Goal: Task Accomplishment & Management: Use online tool/utility

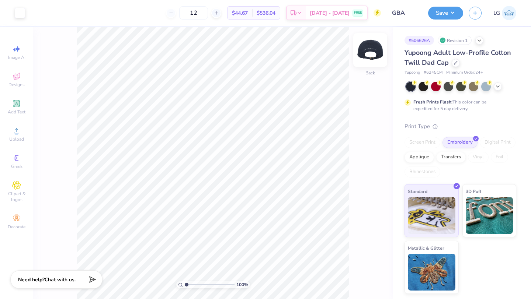
click at [373, 52] on img at bounding box center [369, 49] width 29 height 29
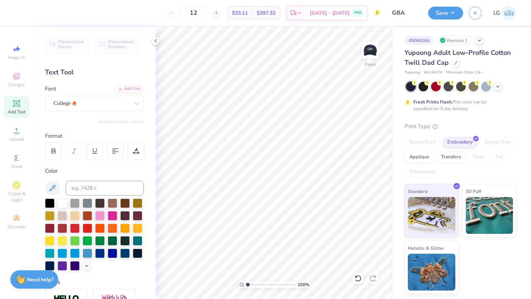
click at [14, 107] on icon at bounding box center [16, 103] width 9 height 9
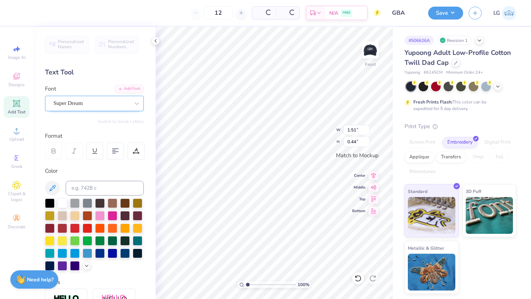
click at [98, 103] on div "Super Dream" at bounding box center [91, 103] width 77 height 11
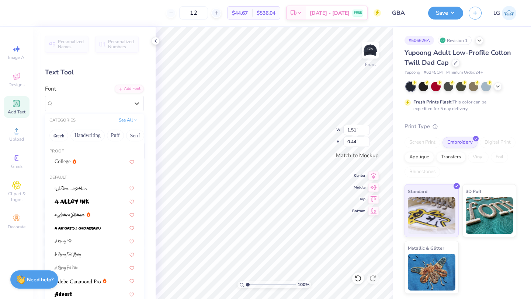
click at [137, 121] on icon at bounding box center [135, 120] width 4 height 4
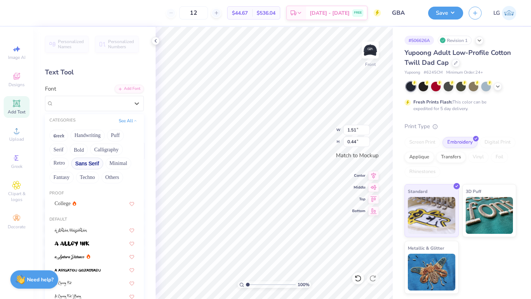
click at [82, 161] on button "Sans Serif" at bounding box center [87, 164] width 32 height 12
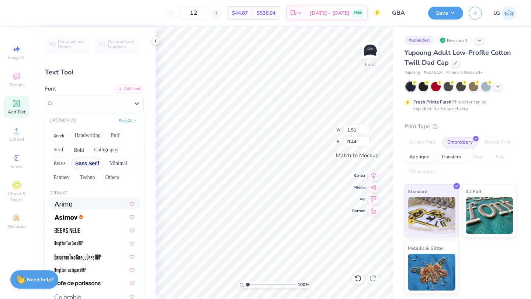
click at [72, 205] on img at bounding box center [64, 204] width 18 height 5
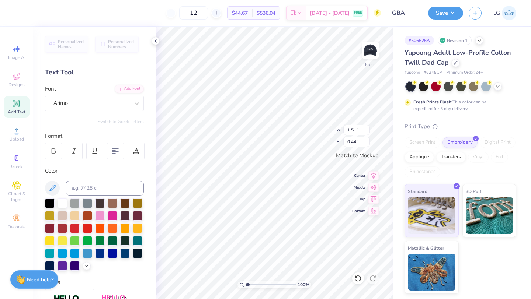
type input "1.56"
type input "0.43"
type textarea "T"
type textarea "#GWSchoolofBusiness"
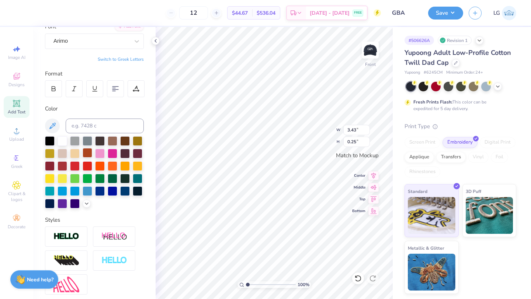
scroll to position [129, 0]
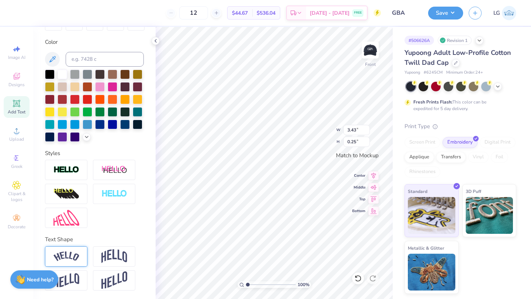
click at [64, 257] on img at bounding box center [66, 257] width 26 height 10
type input "0.69"
type textarea "#GWSchoolOfBusiness"
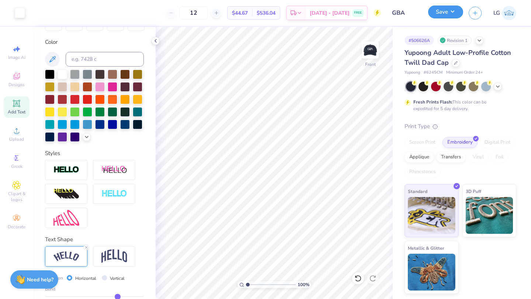
click at [442, 12] on button "Save" at bounding box center [445, 12] width 35 height 13
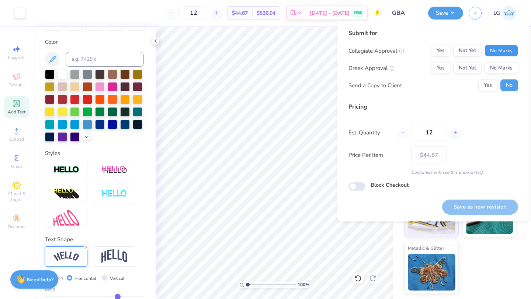
click at [507, 55] on button "No Marks" at bounding box center [501, 51] width 34 height 12
click at [507, 63] on button "No Marks" at bounding box center [501, 68] width 34 height 12
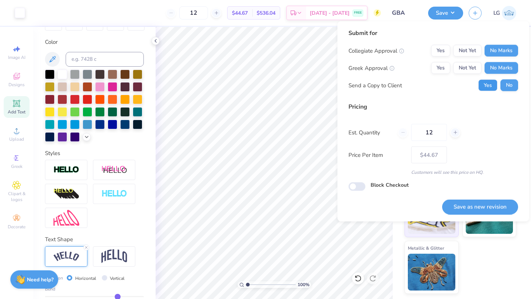
click at [489, 85] on button "Yes" at bounding box center [487, 86] width 19 height 12
click at [506, 87] on button "No" at bounding box center [509, 86] width 18 height 12
click at [466, 207] on button "Save as new revision" at bounding box center [480, 206] width 76 height 15
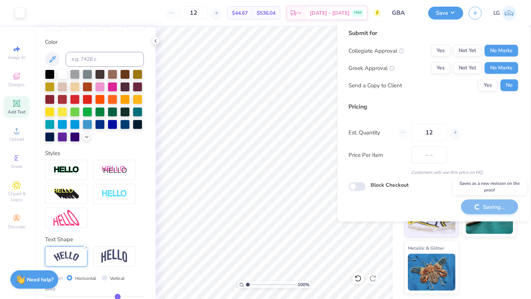
type input "$44.67"
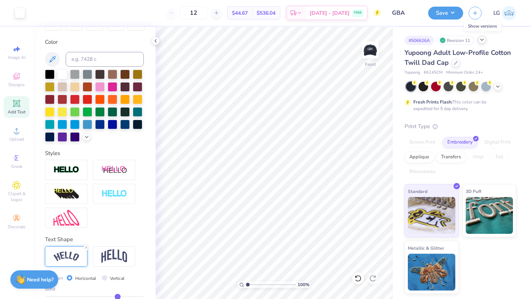
click at [483, 41] on icon at bounding box center [482, 40] width 6 height 6
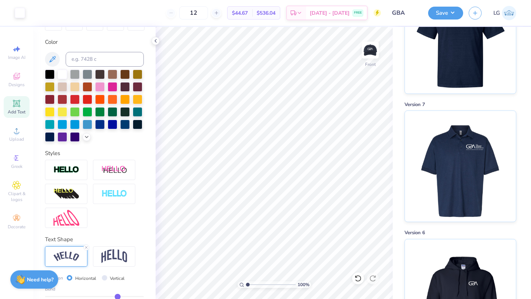
scroll to position [394, 0]
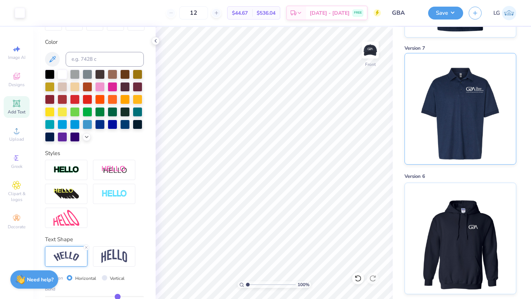
click at [460, 135] on img at bounding box center [459, 108] width 91 height 111
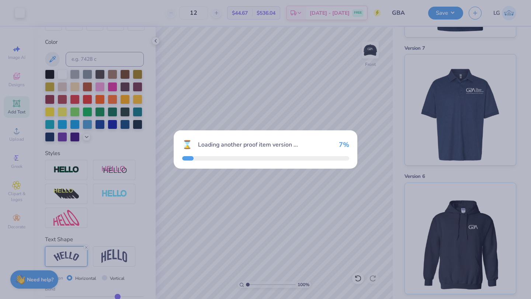
scroll to position [522, 0]
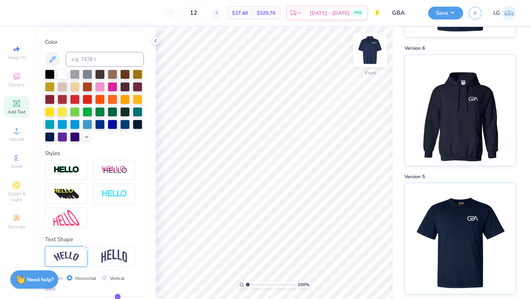
click at [373, 51] on img at bounding box center [369, 49] width 29 height 29
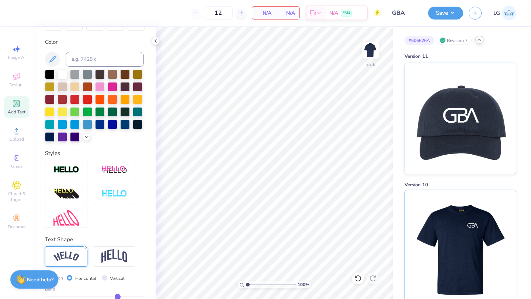
click at [453, 233] on img at bounding box center [459, 245] width 91 height 111
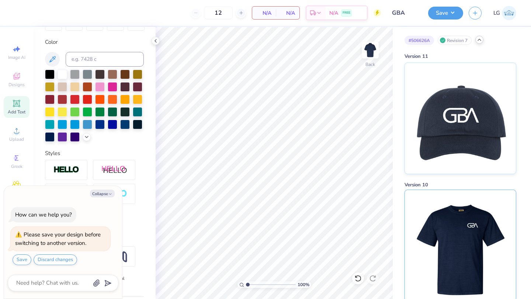
click at [449, 226] on img at bounding box center [459, 245] width 91 height 111
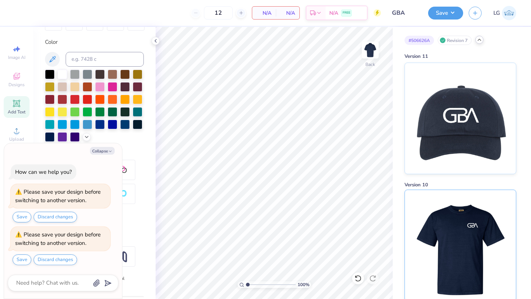
click at [448, 223] on img at bounding box center [459, 245] width 91 height 111
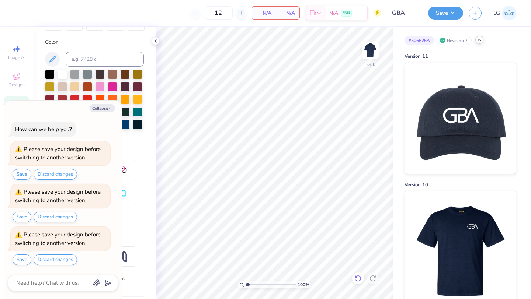
click at [358, 278] on icon at bounding box center [357, 278] width 7 height 7
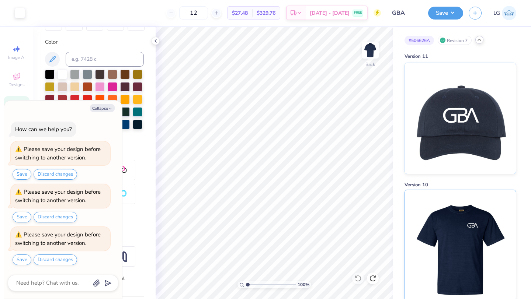
click at [465, 240] on img at bounding box center [459, 245] width 91 height 111
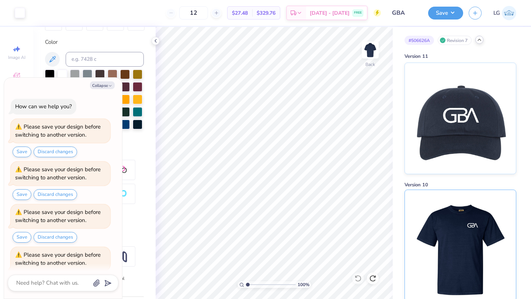
scroll to position [20, 0]
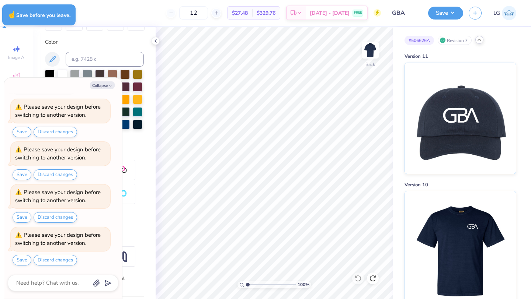
type textarea "x"
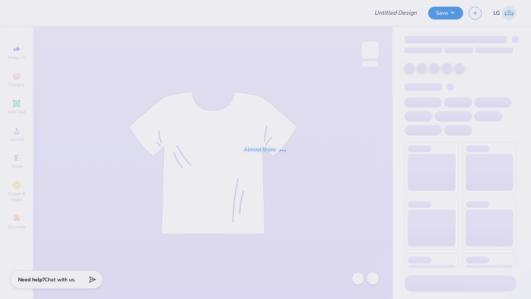
type input "GBA"
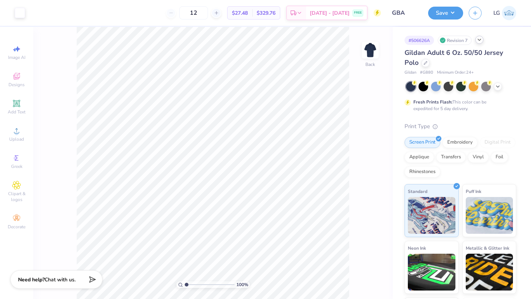
click at [477, 40] on icon at bounding box center [479, 40] width 6 height 6
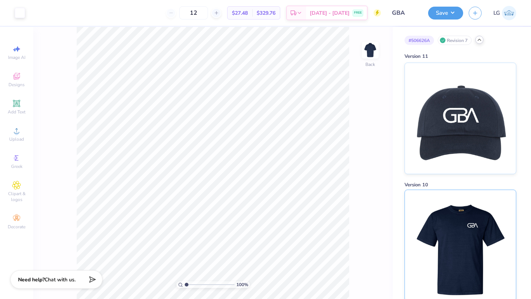
click at [443, 198] on img at bounding box center [459, 245] width 91 height 111
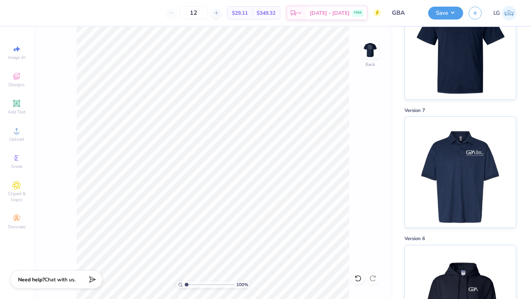
scroll to position [333, 0]
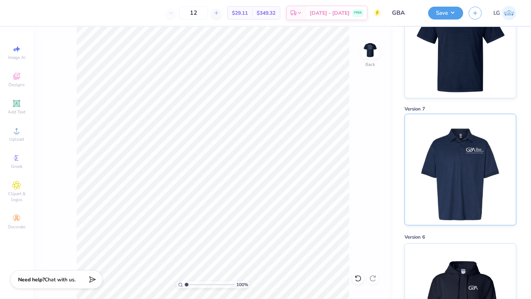
click at [471, 197] on img at bounding box center [459, 169] width 91 height 111
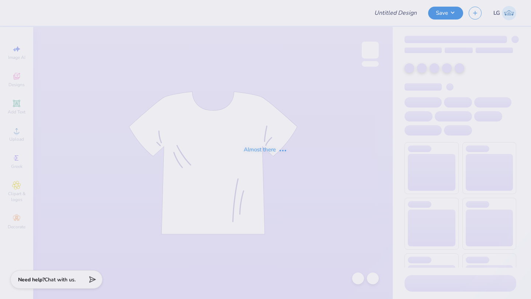
type input "GBA"
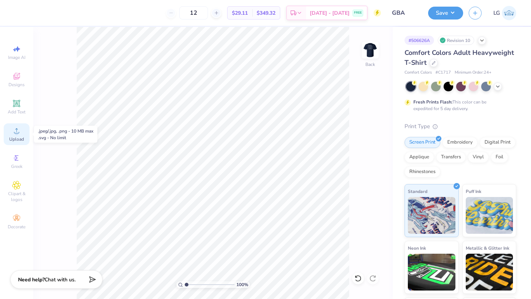
click at [15, 138] on span "Upload" at bounding box center [16, 139] width 15 height 6
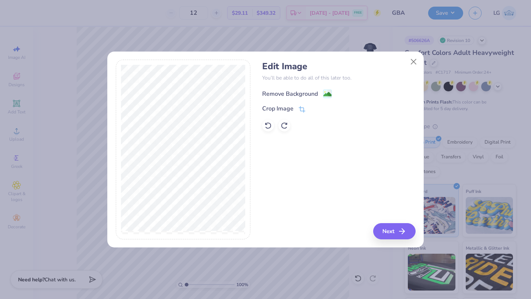
click at [281, 93] on div "Remove Background" at bounding box center [290, 94] width 56 height 9
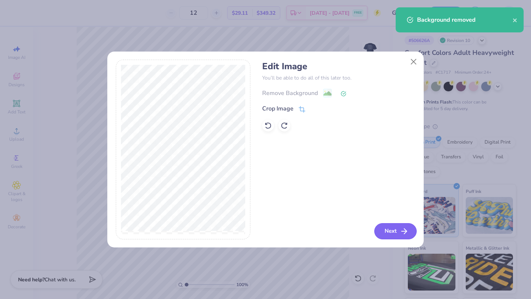
click at [384, 232] on button "Next" at bounding box center [395, 231] width 42 height 16
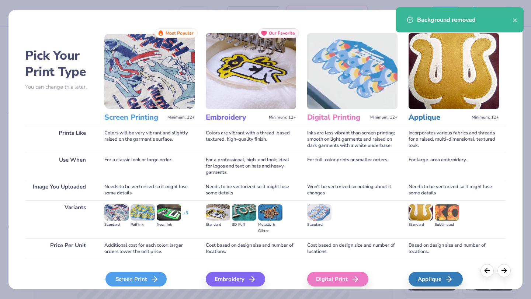
click at [154, 278] on icon at bounding box center [154, 279] width 9 height 9
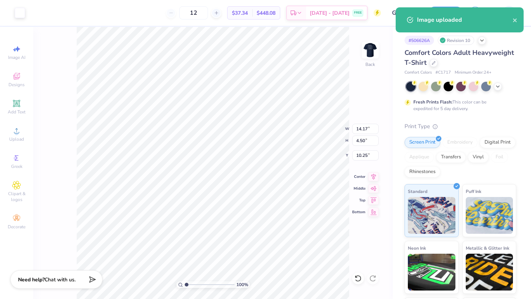
type input "5.33"
type input "1.69"
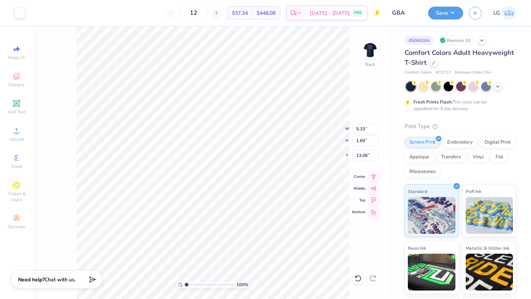
type input "3.23"
type input "4.56"
type input "1.45"
type input "3.00"
type input "4.81"
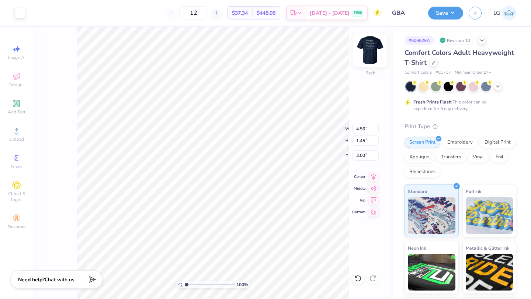
type input "1.53"
type input "3.00"
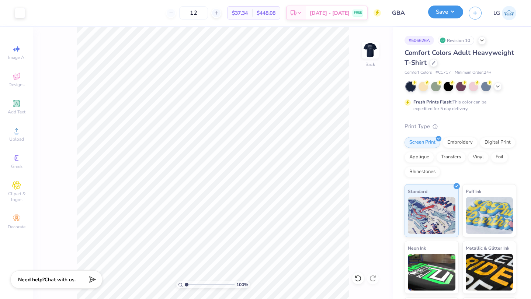
click at [448, 13] on button "Save" at bounding box center [445, 12] width 35 height 13
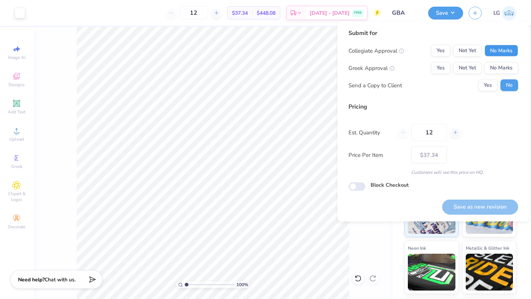
click at [504, 46] on button "No Marks" at bounding box center [501, 51] width 34 height 12
click at [503, 70] on button "No Marks" at bounding box center [501, 68] width 34 height 12
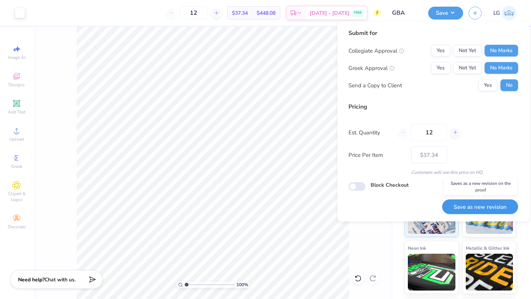
click at [463, 208] on button "Save as new revision" at bounding box center [480, 206] width 76 height 15
type input "$37.34"
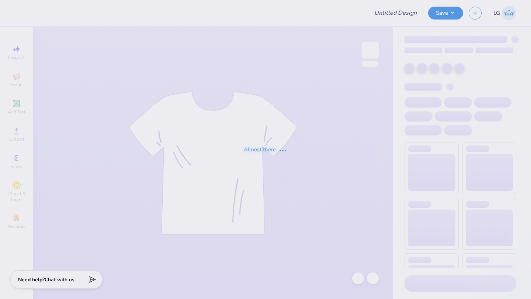
type input "GBA"
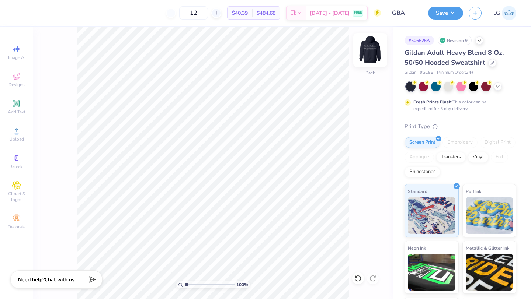
click at [368, 53] on img at bounding box center [369, 49] width 29 height 29
click at [368, 53] on img at bounding box center [370, 50] width 15 height 15
click at [15, 138] on span "Upload" at bounding box center [16, 139] width 15 height 6
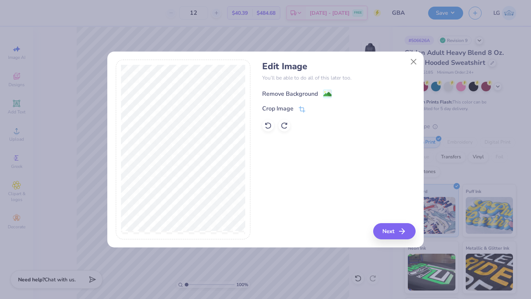
click at [293, 94] on div "Remove Background" at bounding box center [290, 94] width 56 height 9
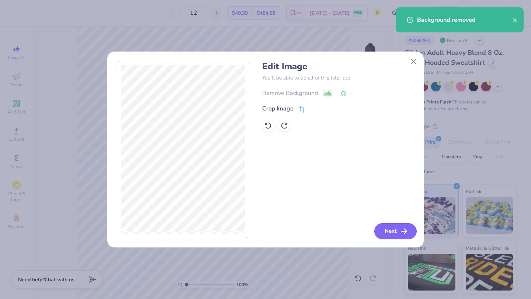
click at [390, 234] on button "Next" at bounding box center [395, 231] width 42 height 16
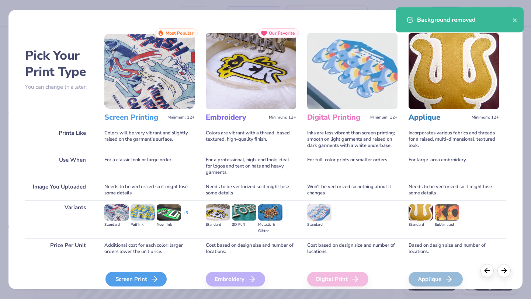
click at [138, 278] on div "Screen Print" at bounding box center [135, 279] width 61 height 15
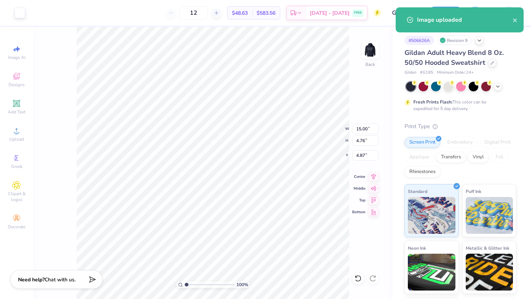
type input "6.14"
type input "1.95"
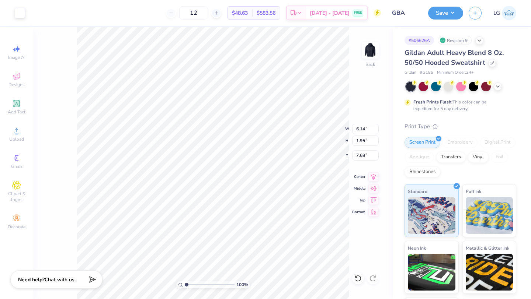
type input "3.00"
type input "5.34"
type input "1.69"
type input "3.00"
type input "4.81"
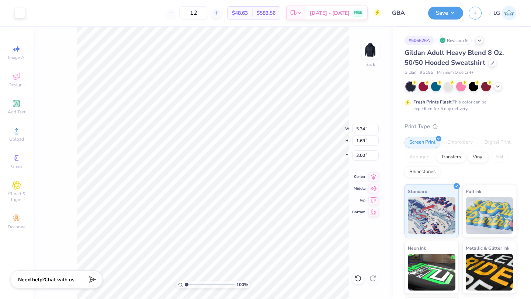
type input "1.53"
type input "5.65"
type input "1.79"
click at [432, 15] on button "Save" at bounding box center [445, 12] width 35 height 13
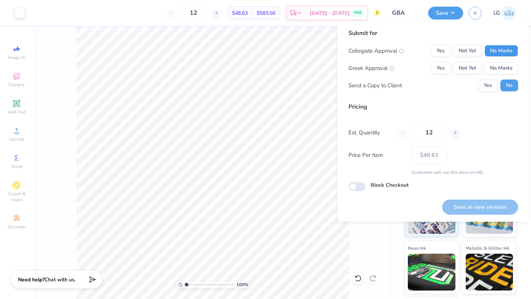
click at [512, 55] on button "No Marks" at bounding box center [501, 51] width 34 height 12
click at [509, 66] on button "No Marks" at bounding box center [501, 68] width 34 height 12
click at [483, 207] on button "Save as new revision" at bounding box center [480, 207] width 76 height 15
type input "$48.63"
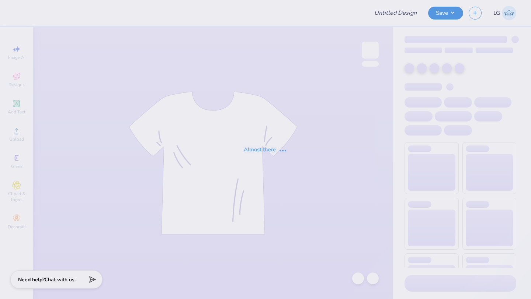
type input "GBA"
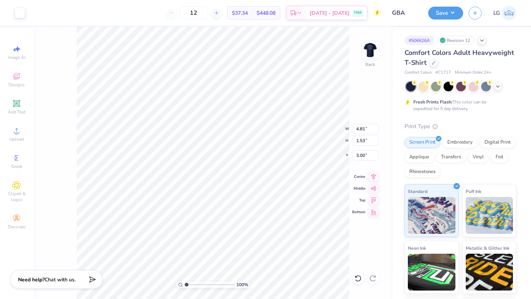
type input "5.65"
type input "1.79"
type input "3.35"
type input "3.00"
type input "5.41"
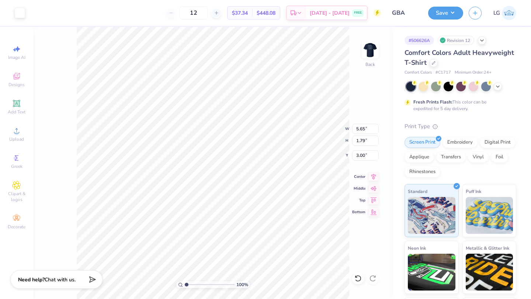
type input "1.72"
type input "3.08"
click at [437, 15] on button "Save" at bounding box center [445, 12] width 35 height 13
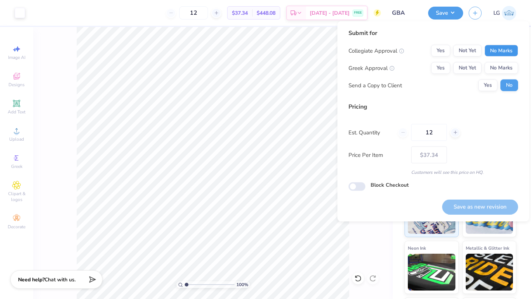
click at [490, 48] on button "No Marks" at bounding box center [501, 51] width 34 height 12
click at [497, 65] on button "No Marks" at bounding box center [501, 68] width 34 height 12
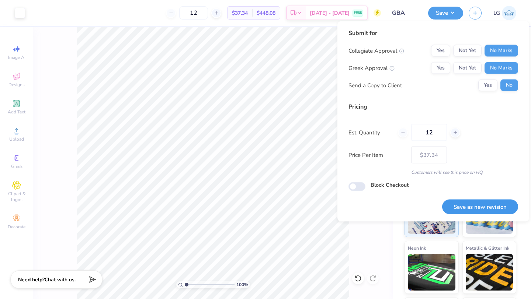
click at [476, 212] on button "Save as new revision" at bounding box center [480, 206] width 76 height 15
type input "$37.34"
